Goal: Information Seeking & Learning: Find specific fact

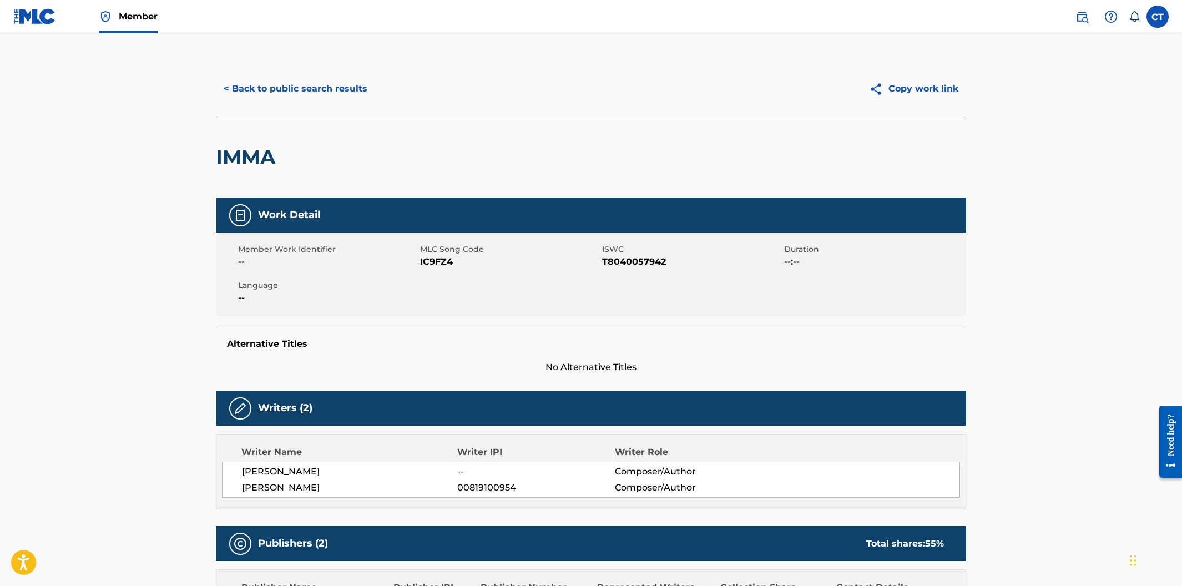
click at [327, 95] on button "< Back to public search results" at bounding box center [295, 89] width 159 height 28
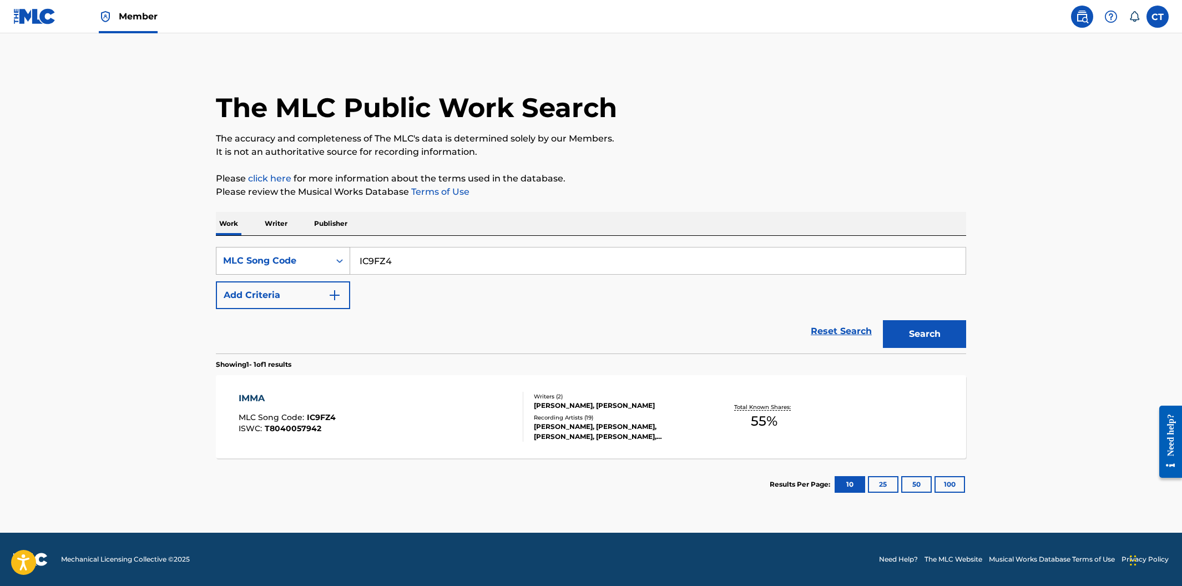
click at [320, 265] on div "MLC Song Code" at bounding box center [273, 260] width 100 height 13
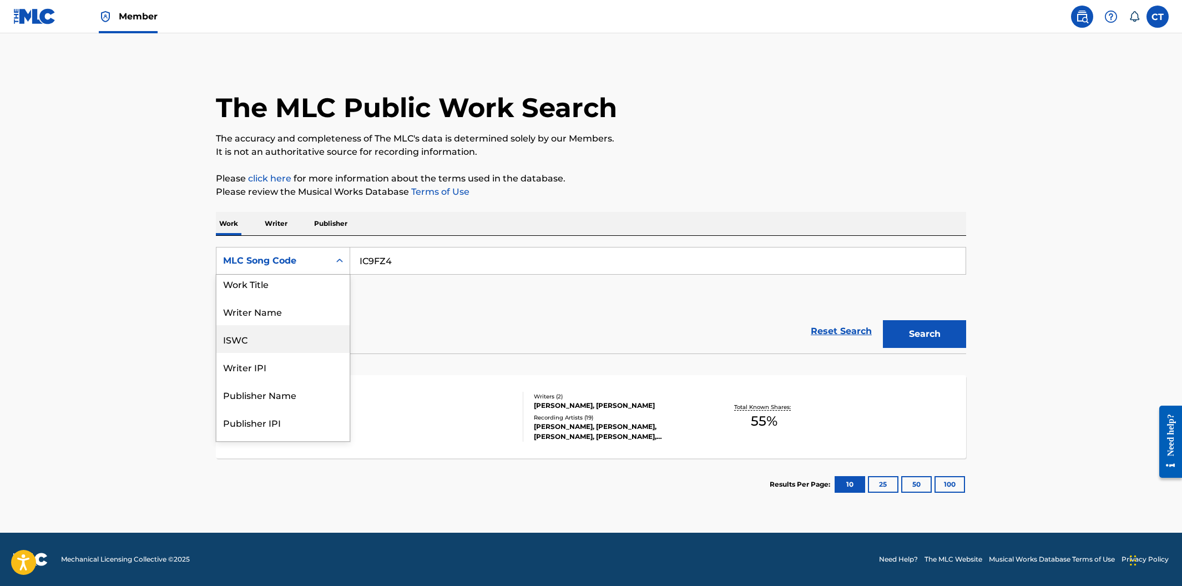
scroll to position [3, 0]
click at [315, 292] on div "Work Title" at bounding box center [282, 285] width 133 height 28
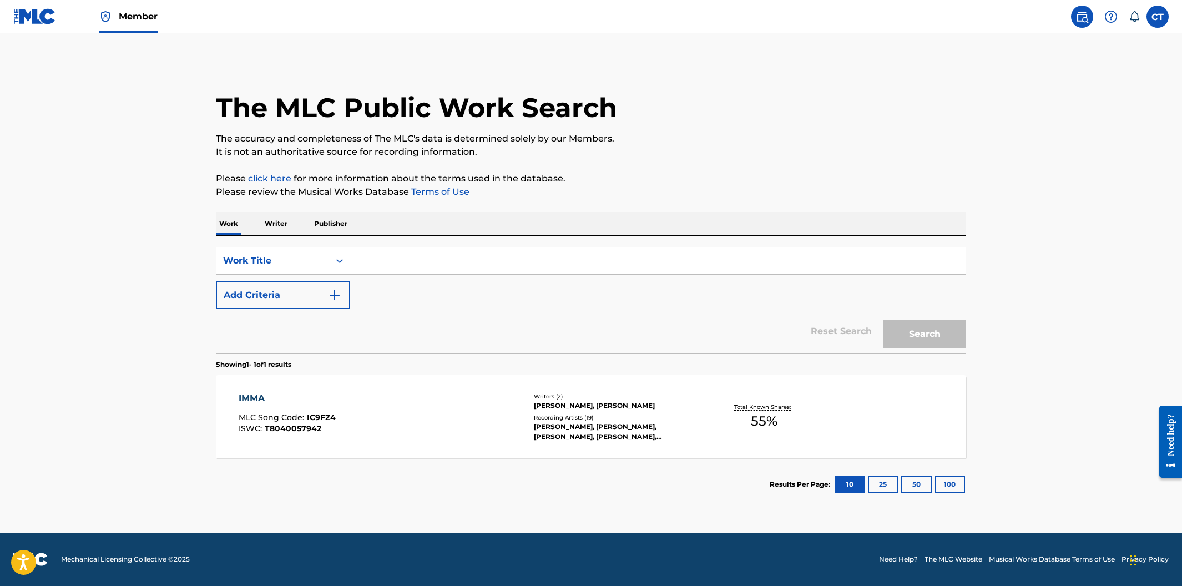
click at [396, 270] on input "Search Form" at bounding box center [657, 260] width 615 height 27
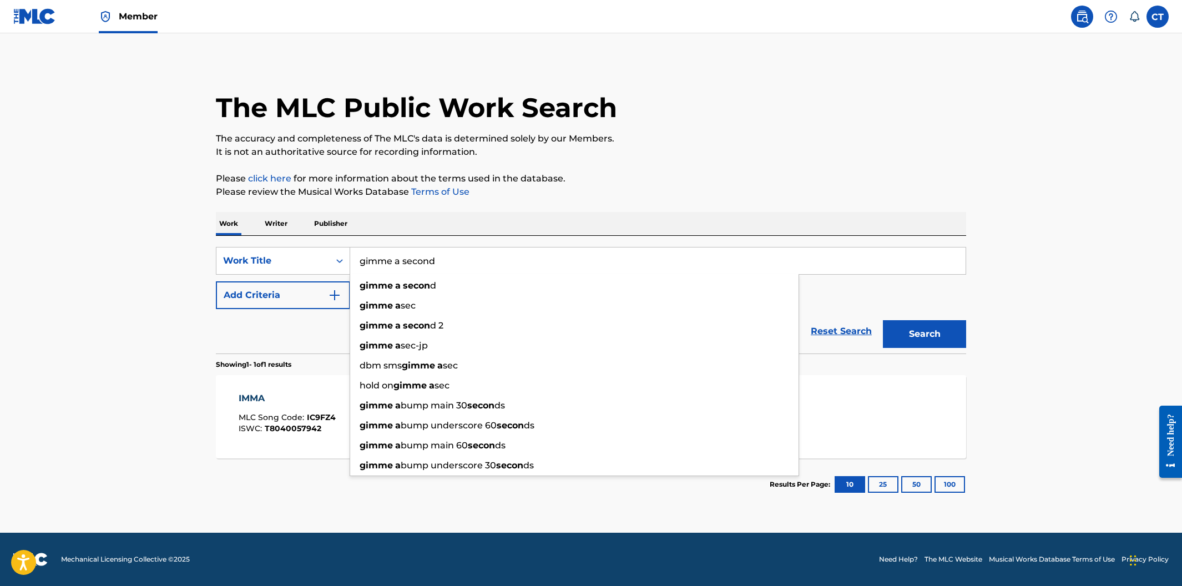
type input "gimme a second"
click at [883, 320] on button "Search" at bounding box center [924, 334] width 83 height 28
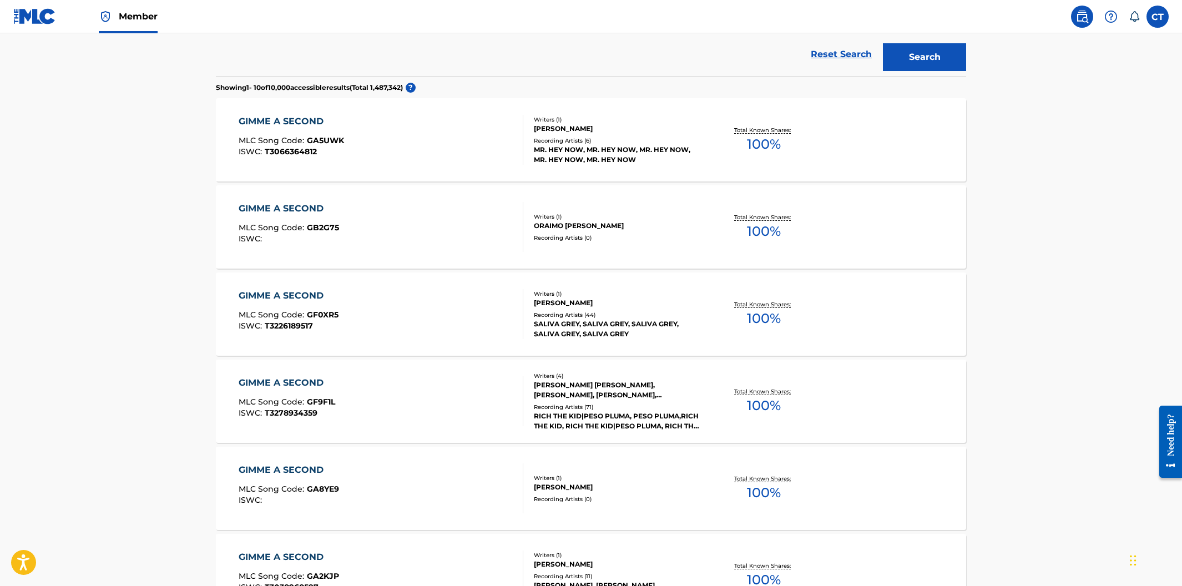
scroll to position [299, 0]
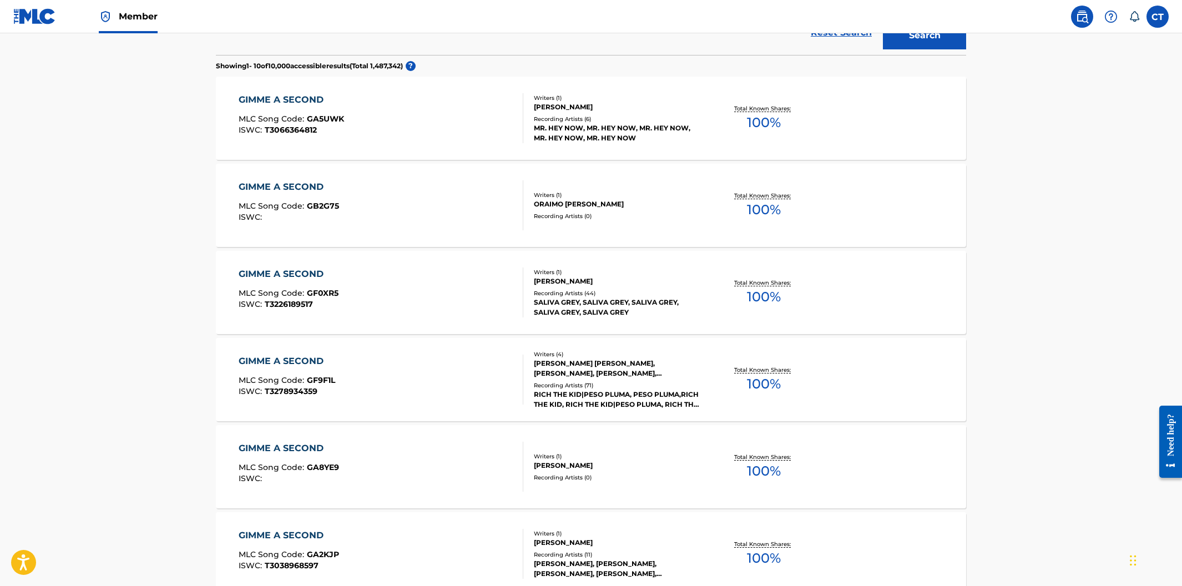
click at [471, 355] on div "GIMME A SECOND MLC Song Code : GF9F1L ISWC : T3278934359" at bounding box center [381, 380] width 285 height 50
